Goal: Task Accomplishment & Management: Use online tool/utility

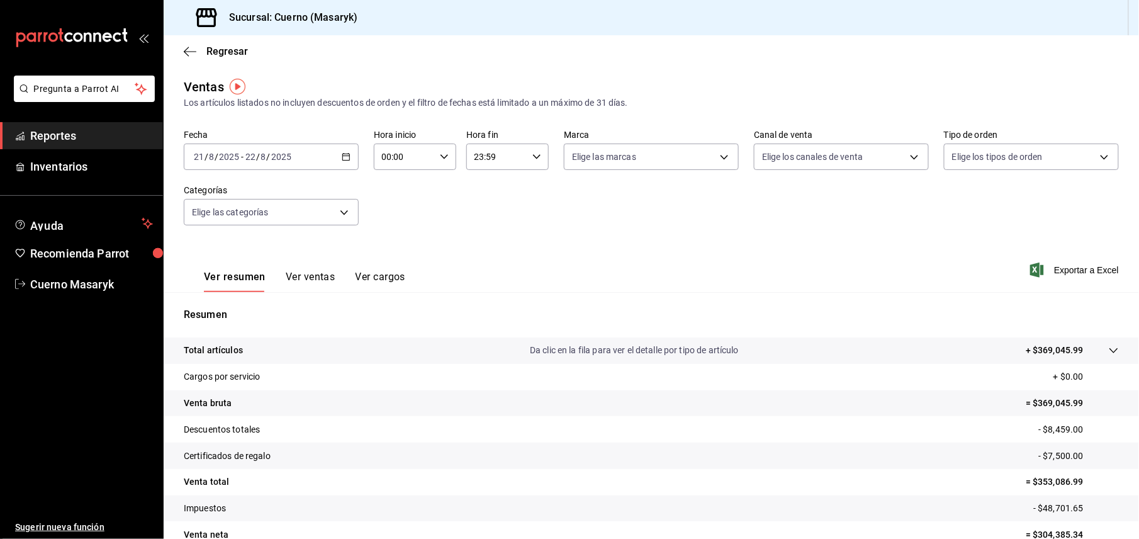
click at [348, 159] on div "[DATE] [DATE] - [DATE] [DATE]" at bounding box center [271, 156] width 175 height 26
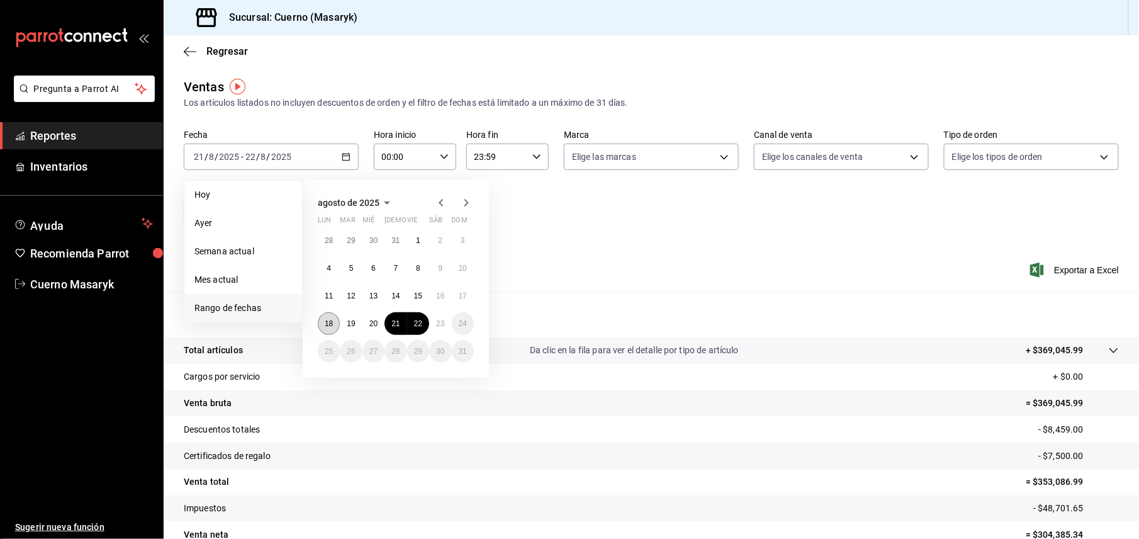
click at [328, 326] on abbr "18" at bounding box center [329, 323] width 8 height 9
click at [447, 326] on button "23" at bounding box center [440, 323] width 22 height 23
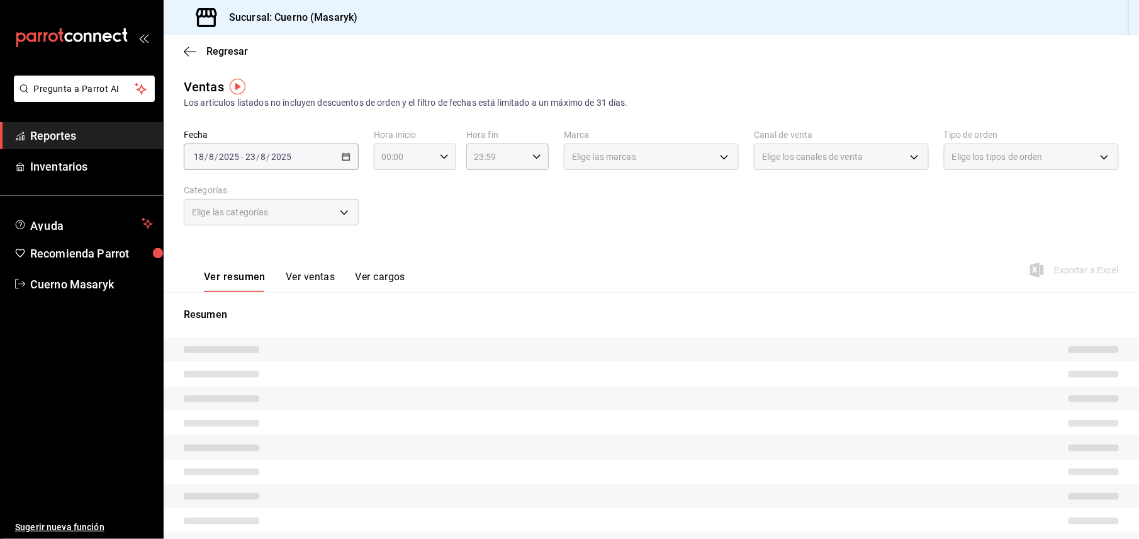
drag, startPoint x: 441, startPoint y: 157, endPoint x: 449, endPoint y: 161, distance: 8.4
click at [449, 161] on div "00:00 Hora inicio" at bounding box center [415, 156] width 82 height 26
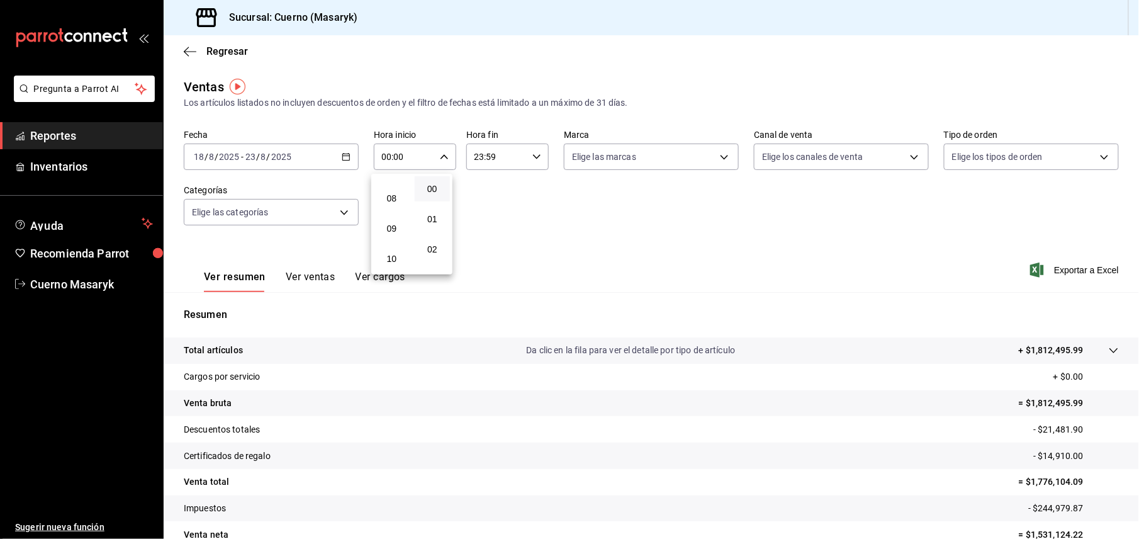
scroll to position [84, 0]
click at [391, 253] on span "05" at bounding box center [391, 256] width 21 height 10
type input "05:00"
click at [484, 154] on div at bounding box center [569, 269] width 1139 height 539
click at [514, 161] on input "23:59" at bounding box center [496, 156] width 61 height 25
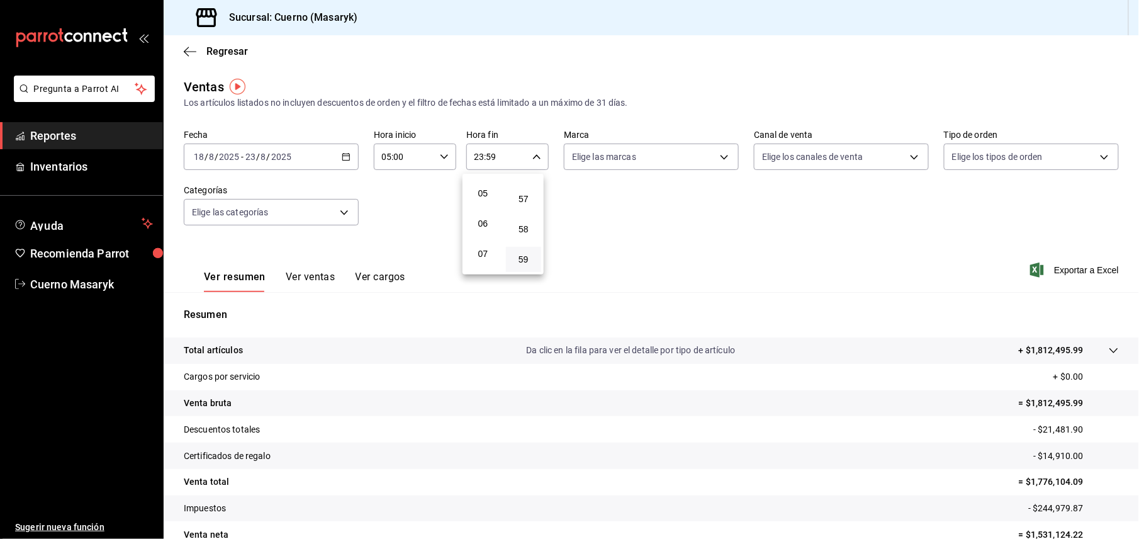
scroll to position [121, 0]
click at [485, 222] on span "05" at bounding box center [483, 219] width 21 height 10
click at [525, 192] on span "00" at bounding box center [523, 189] width 21 height 10
type input "05:00"
click at [715, 157] on div at bounding box center [569, 269] width 1139 height 539
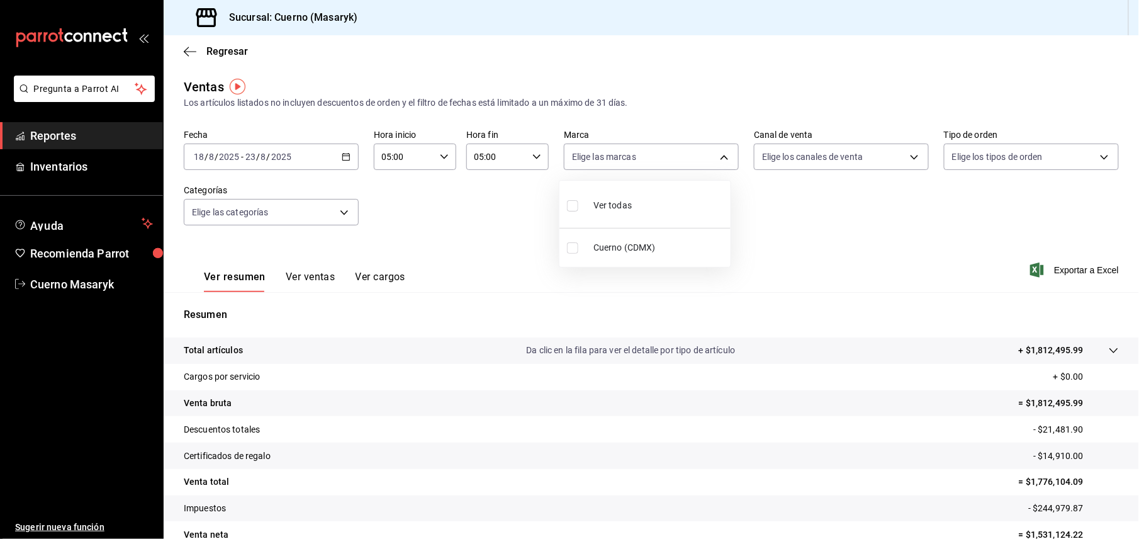
click at [710, 157] on body "Pregunta a Parrot AI Reportes Inventarios Ayuda Recomienda Parrot Cuerno Masary…" at bounding box center [569, 269] width 1139 height 539
click at [580, 245] on label at bounding box center [575, 247] width 16 height 11
click at [578, 245] on input "checkbox" at bounding box center [572, 247] width 11 height 11
checkbox input "false"
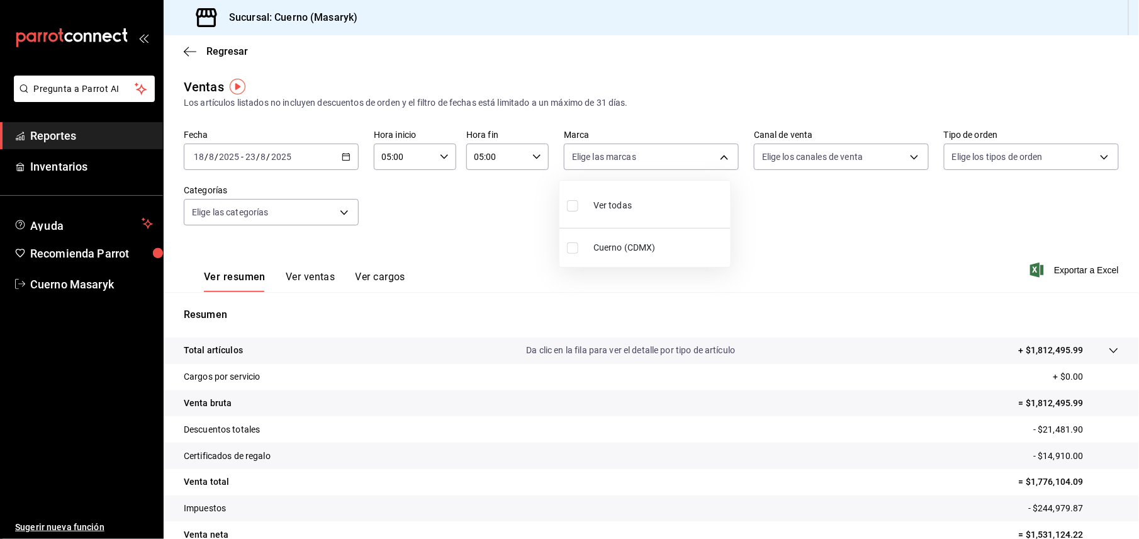
click at [577, 247] on input "checkbox" at bounding box center [572, 247] width 11 height 11
checkbox input "true"
type input "4ea0d660-02b3-4785-bb88-48b5ef6e196c"
checkbox input "true"
click at [885, 260] on div at bounding box center [569, 269] width 1139 height 539
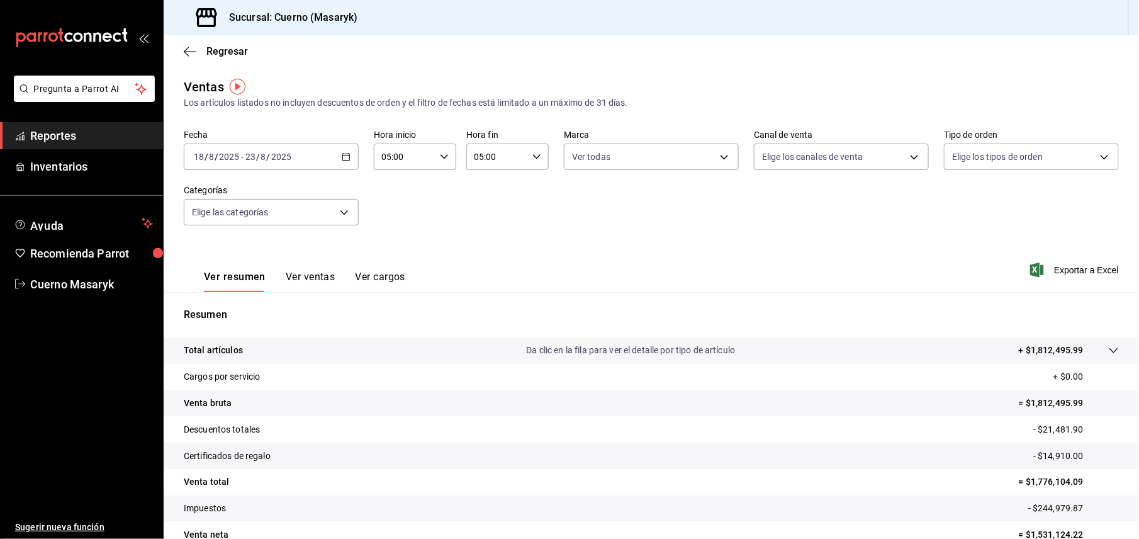
click at [1050, 271] on span "Exportar a Excel" at bounding box center [1076, 269] width 86 height 15
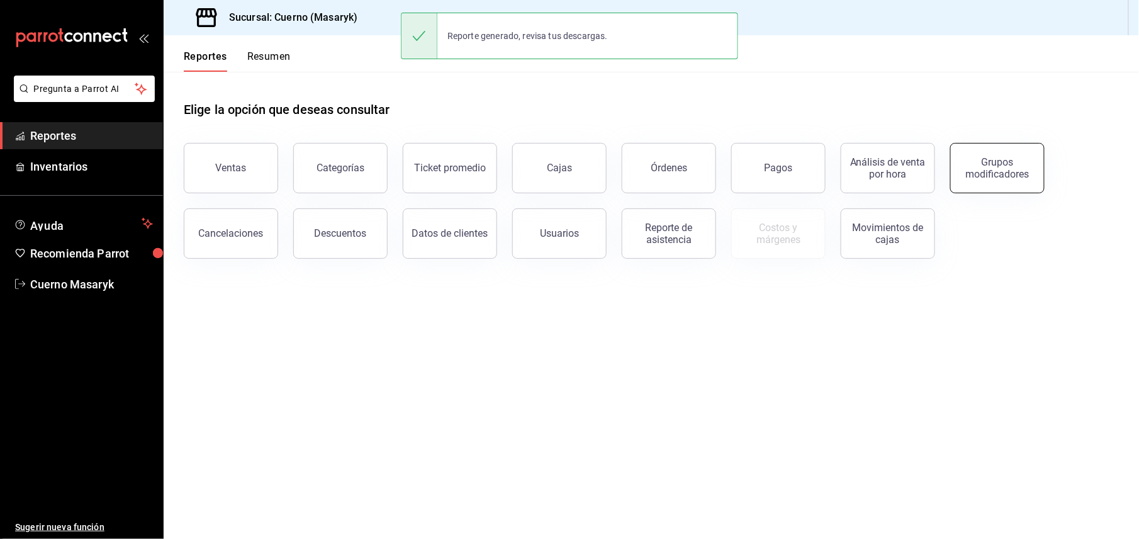
click at [978, 159] on div "Grupos modificadores" at bounding box center [997, 168] width 78 height 24
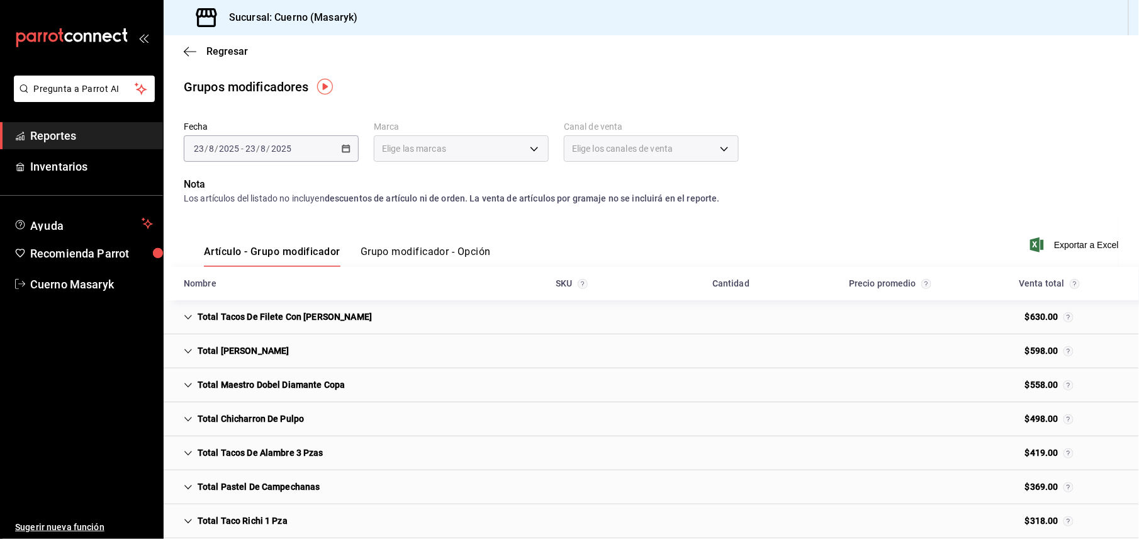
click at [435, 253] on button "Grupo modificador - Opción" at bounding box center [426, 255] width 130 height 21
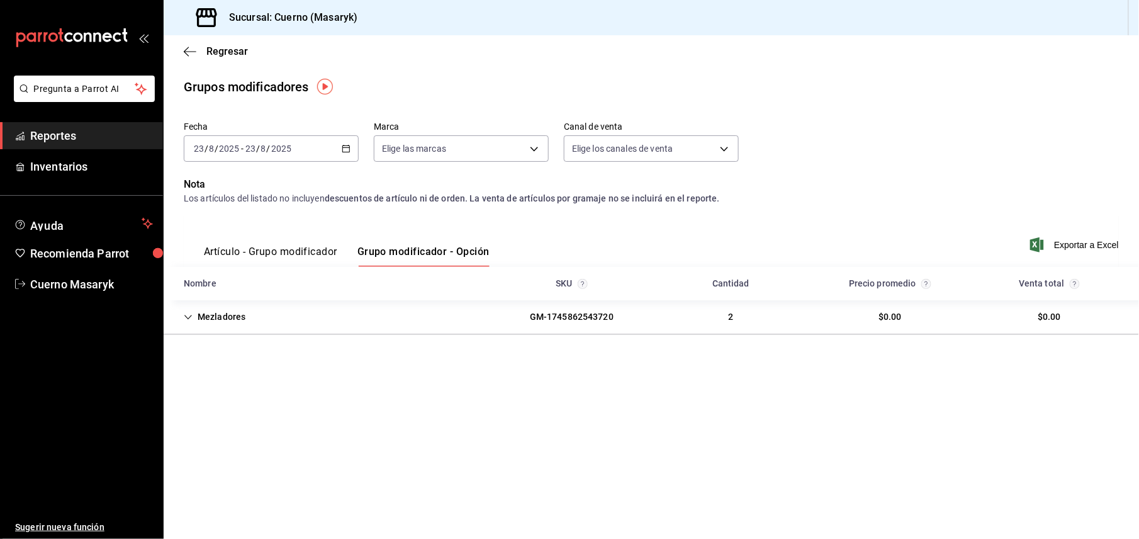
click at [350, 147] on icon "button" at bounding box center [346, 148] width 9 height 9
click at [249, 295] on span "Rango de fechas" at bounding box center [243, 299] width 98 height 13
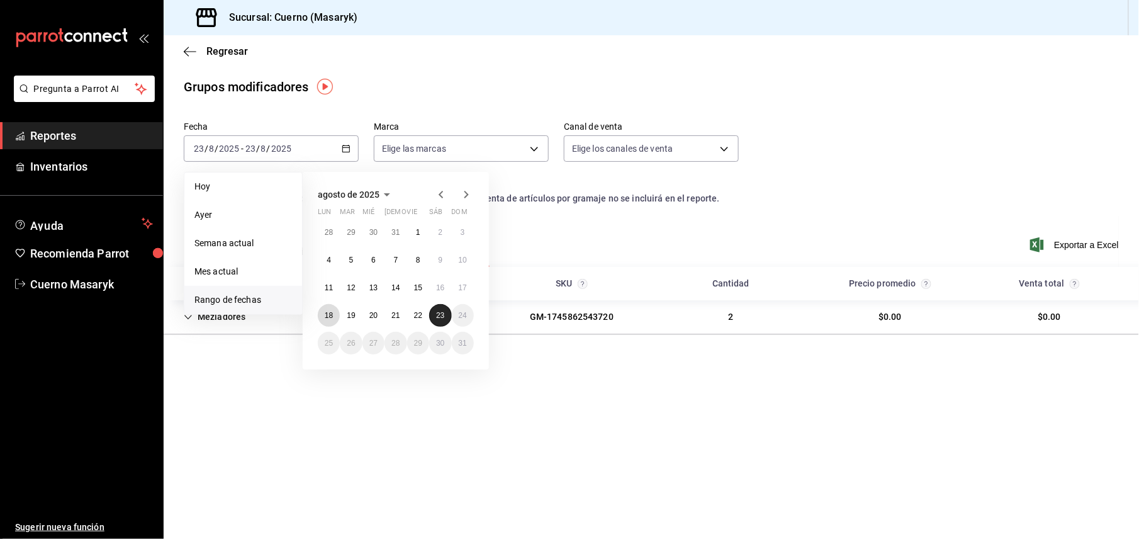
drag, startPoint x: 325, startPoint y: 316, endPoint x: 429, endPoint y: 312, distance: 103.9
click at [429, 312] on div "28 29 30 31 1 2 3 4 5 6 7 8 9 10 11 12 13 14 15 16 17 18 19 20 21 22 23 24 25 2…" at bounding box center [396, 287] width 156 height 133
click at [332, 318] on abbr "18" at bounding box center [329, 315] width 8 height 9
click at [434, 318] on button "23" at bounding box center [440, 315] width 22 height 23
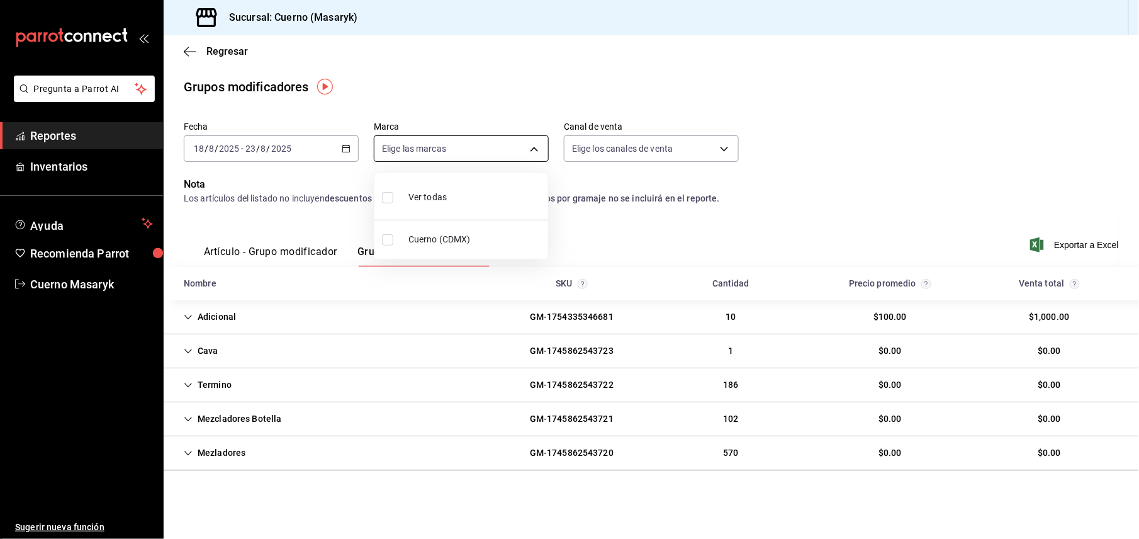
click at [527, 142] on body "Pregunta a Parrot AI Reportes Inventarios Ayuda Recomienda Parrot Cuerno Masary…" at bounding box center [569, 269] width 1139 height 539
click at [388, 240] on input "checkbox" at bounding box center [387, 239] width 11 height 11
checkbox input "true"
type input "4ea0d660-02b3-4785-bb88-48b5ef6e196c"
checkbox input "true"
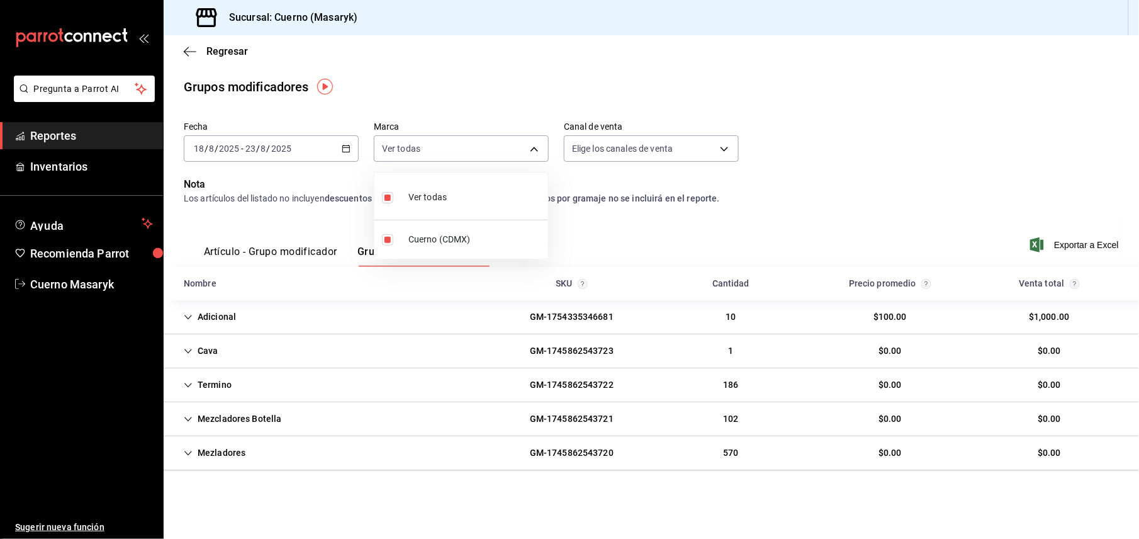
click at [1069, 244] on div at bounding box center [569, 269] width 1139 height 539
click at [1060, 245] on span "Exportar a Excel" at bounding box center [1076, 244] width 86 height 15
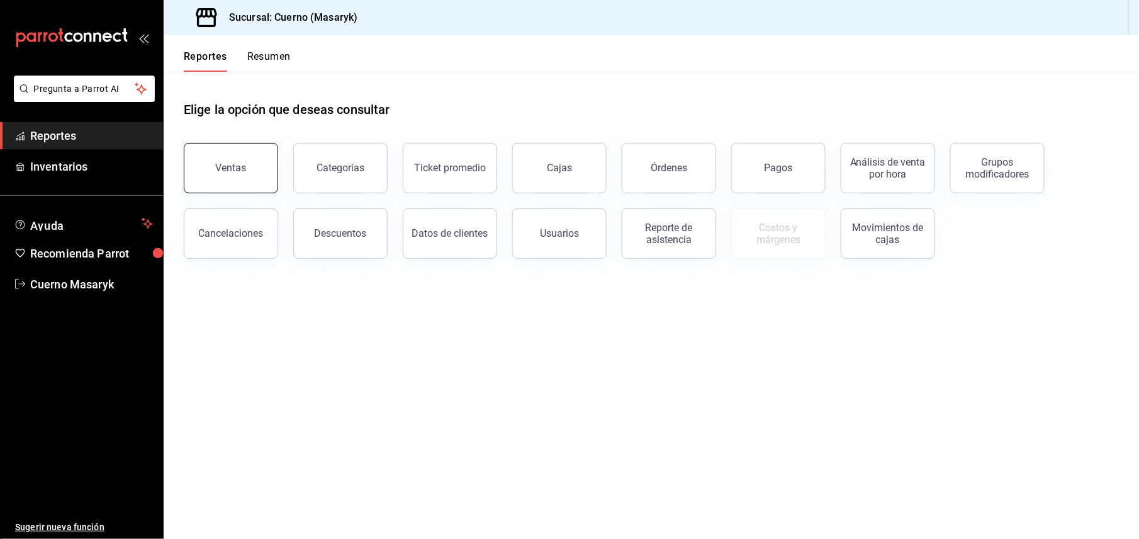
click at [237, 182] on button "Ventas" at bounding box center [231, 168] width 94 height 50
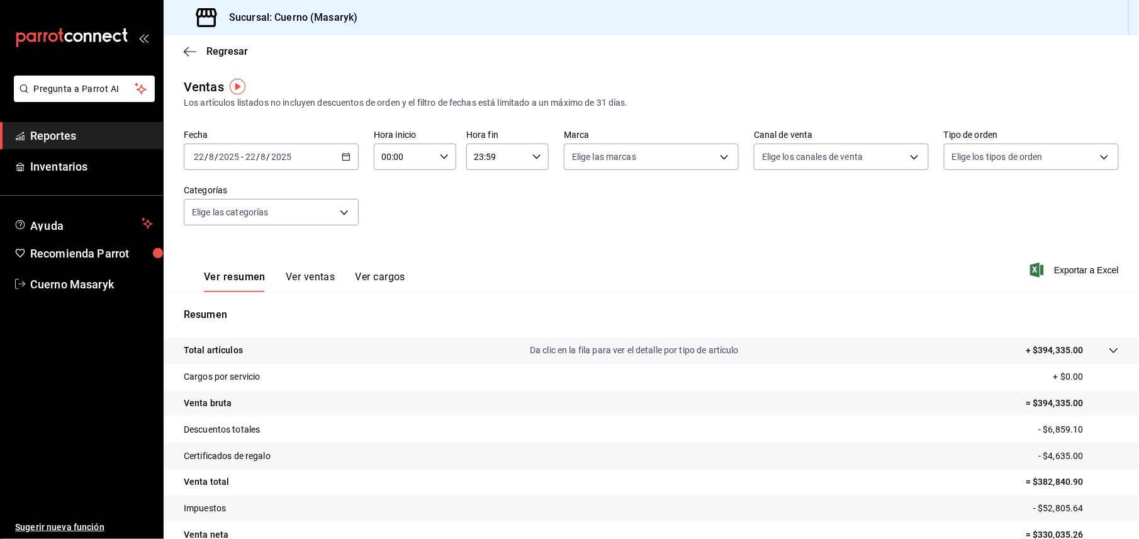
click at [342, 157] on icon "button" at bounding box center [346, 156] width 9 height 9
click at [389, 207] on div "Fecha [DATE] [DATE] - [DATE] [DATE] [DATE] [DATE] Semana actual Mes actual Rang…" at bounding box center [651, 185] width 935 height 111
click at [401, 160] on input "00:00" at bounding box center [404, 156] width 61 height 25
click at [339, 159] on div at bounding box center [569, 269] width 1139 height 539
click at [342, 157] on icon "button" at bounding box center [346, 156] width 9 height 9
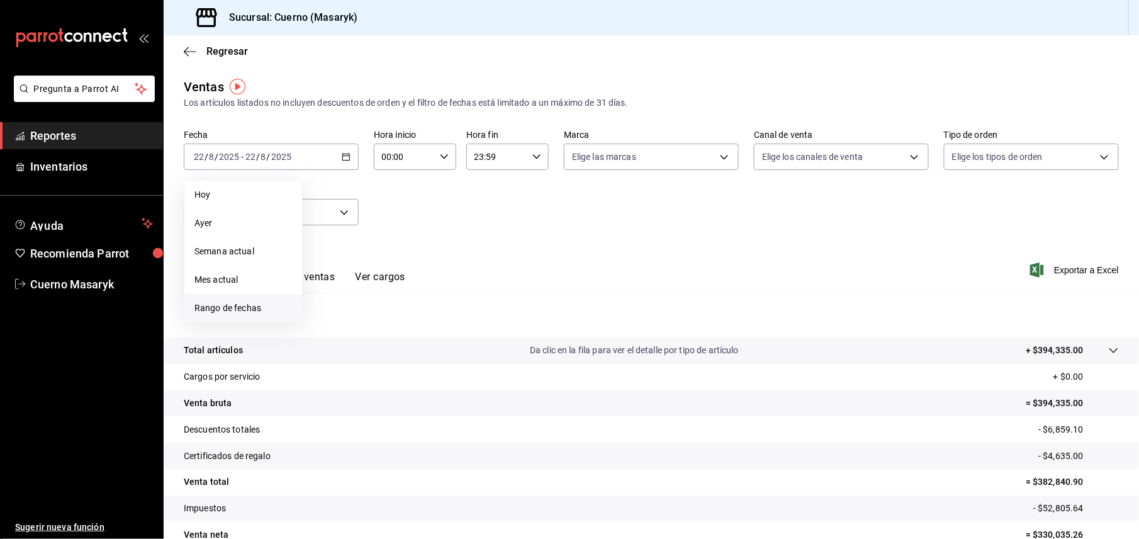
click at [228, 308] on span "Rango de fechas" at bounding box center [243, 307] width 98 height 13
click at [332, 325] on abbr "18" at bounding box center [329, 323] width 8 height 9
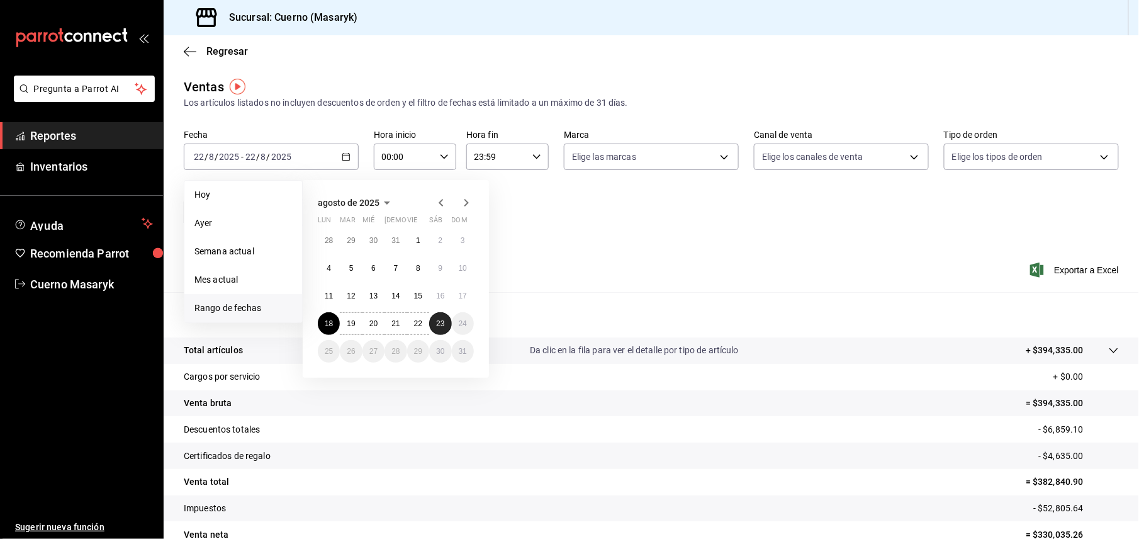
click at [443, 323] on abbr "23" at bounding box center [440, 323] width 8 height 9
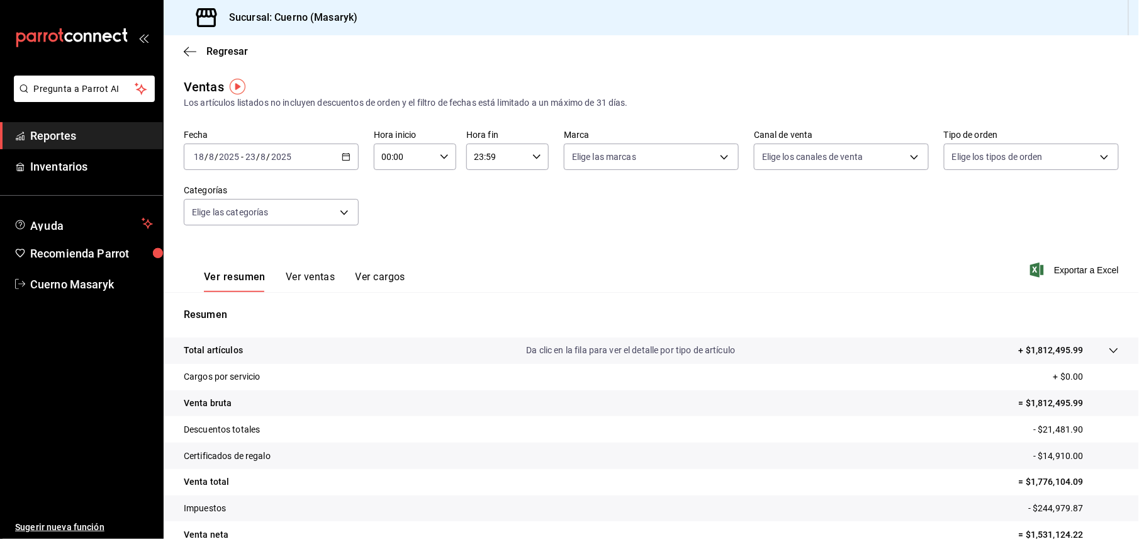
click at [443, 156] on \(Stroke\) "button" at bounding box center [444, 156] width 8 height 4
click at [394, 255] on span "05" at bounding box center [391, 256] width 21 height 10
type input "05:00"
click at [502, 162] on div at bounding box center [569, 269] width 1139 height 539
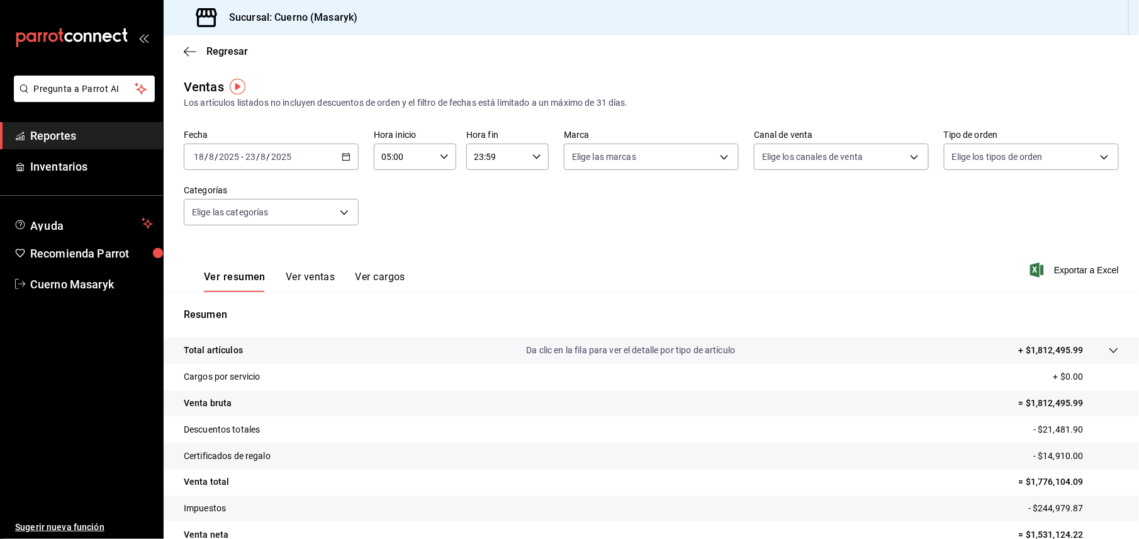
click at [512, 154] on input "23:59" at bounding box center [496, 156] width 61 height 25
click at [486, 222] on span "05" at bounding box center [483, 219] width 21 height 10
click at [534, 155] on div at bounding box center [569, 269] width 1139 height 539
click at [534, 157] on icon "button" at bounding box center [536, 156] width 9 height 9
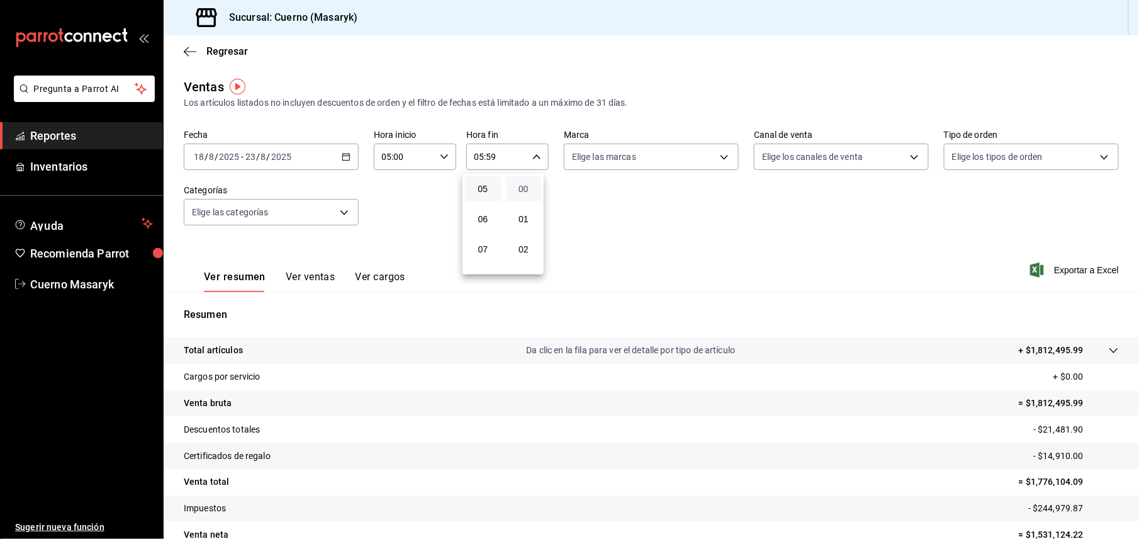
click at [522, 189] on span "00" at bounding box center [523, 189] width 21 height 10
type input "05:00"
click at [721, 160] on div at bounding box center [569, 269] width 1139 height 539
click at [595, 149] on body "Pregunta a Parrot AI Reportes Inventarios Ayuda Recomienda Parrot Cuerno Masary…" at bounding box center [569, 269] width 1139 height 539
click at [572, 253] on input "checkbox" at bounding box center [572, 247] width 11 height 11
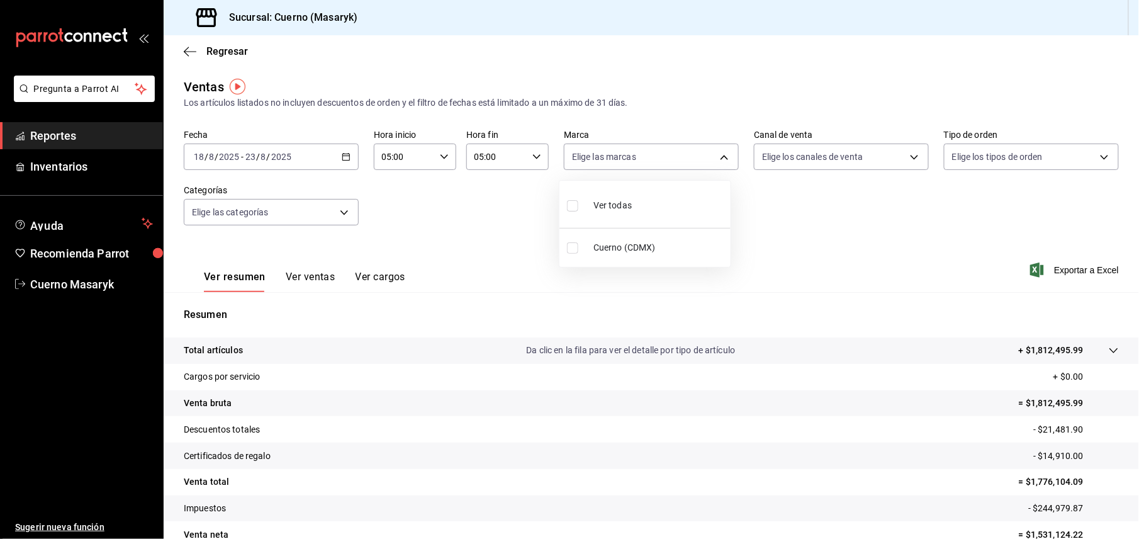
checkbox input "true"
type input "4ea0d660-02b3-4785-bb88-48b5ef6e196c"
checkbox input "true"
click at [854, 239] on div at bounding box center [569, 269] width 1139 height 539
click at [345, 159] on icon "button" at bounding box center [346, 156] width 9 height 9
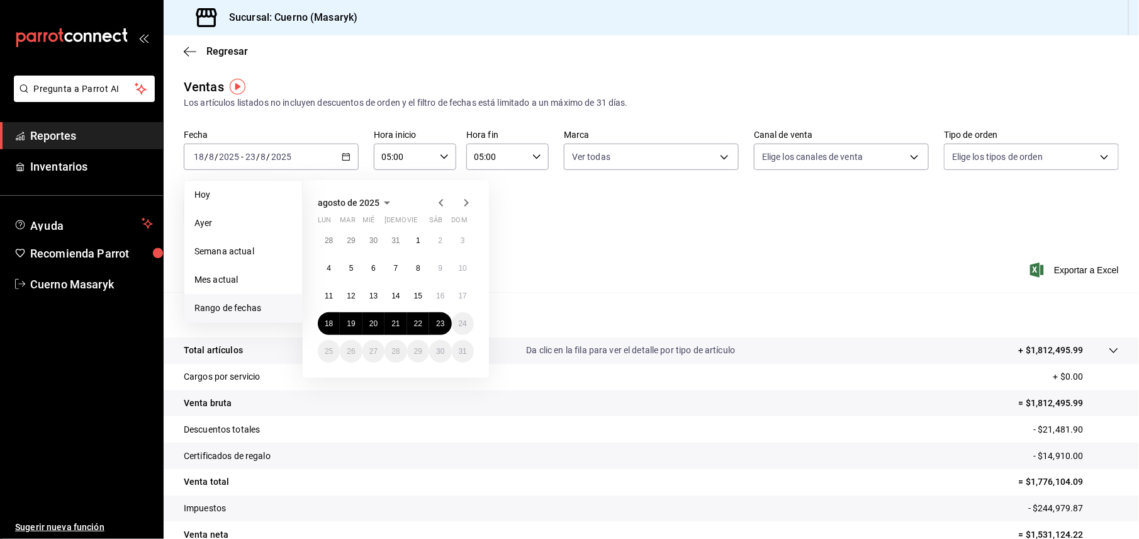
click at [620, 216] on div "Fecha [DATE] [DATE] - [DATE] [DATE] [DATE] [DATE] Semana actual Mes actual [GEO…" at bounding box center [651, 185] width 935 height 111
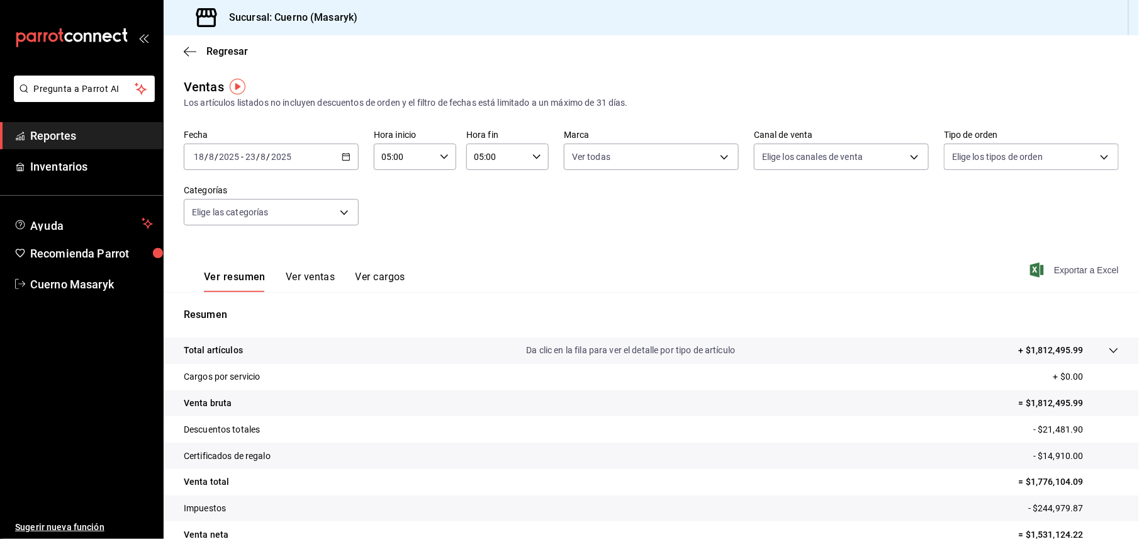
click at [1078, 267] on span "Exportar a Excel" at bounding box center [1076, 269] width 86 height 15
